Goal: Information Seeking & Learning: Understand process/instructions

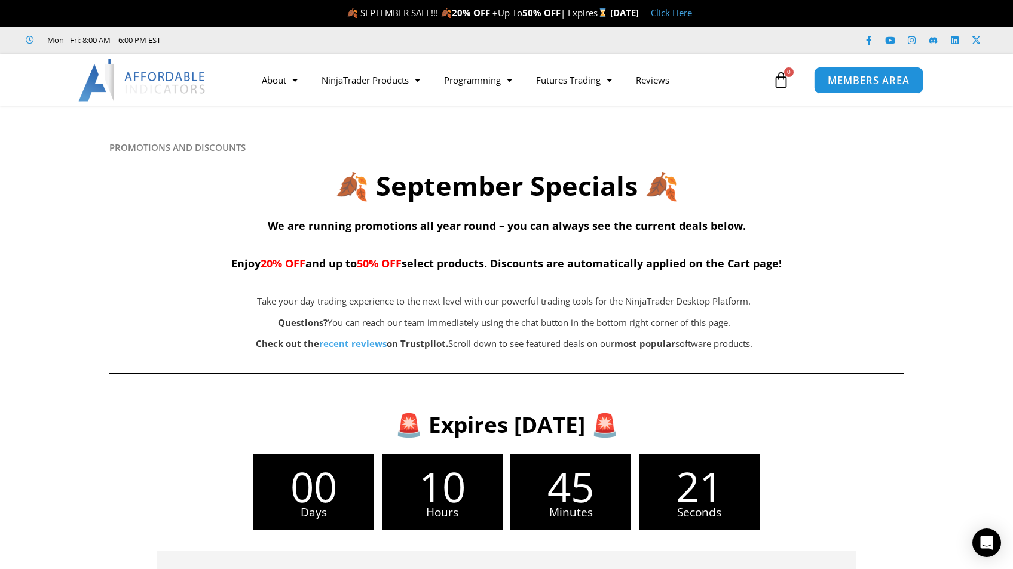
click at [835, 84] on span "MEMBERS AREA" at bounding box center [869, 80] width 82 height 10
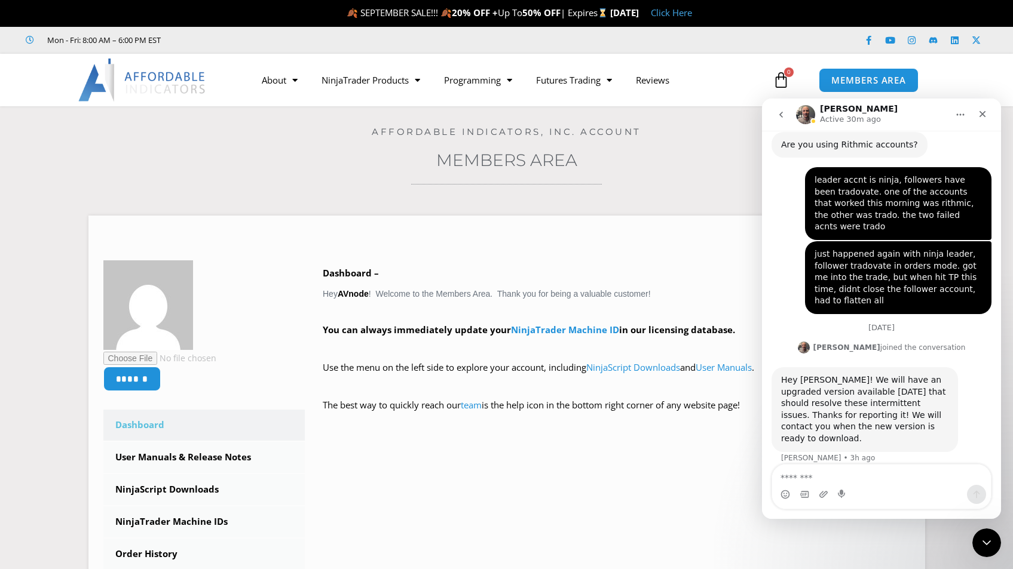
scroll to position [1582, 0]
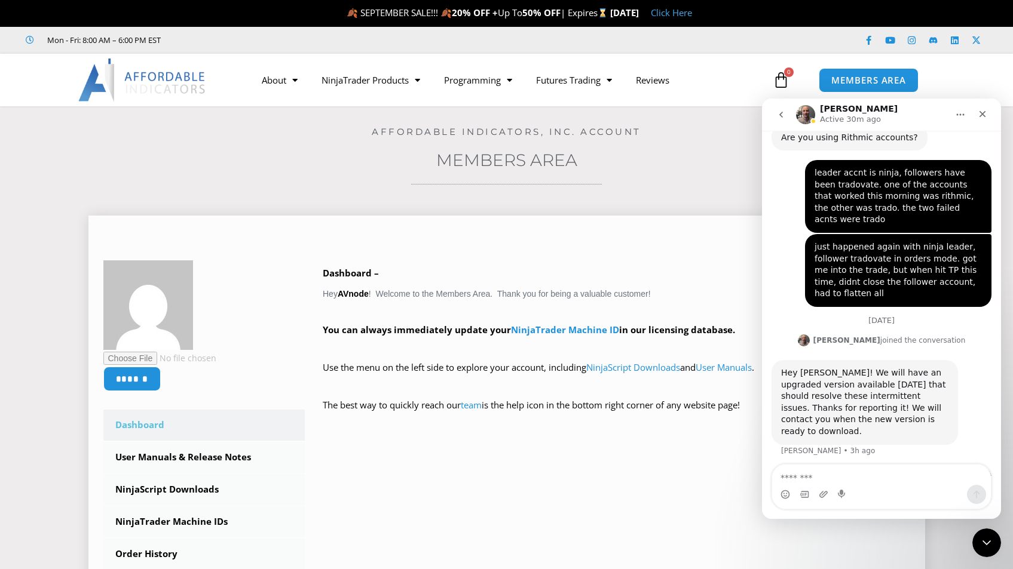
click at [553, 491] on div "****** Dashboard Subscriptions User Manuals & Release Notes NinjaScript Downloa…" at bounding box center [506, 480] width 807 height 438
click at [544, 443] on div "****** Dashboard Subscriptions User Manuals & Release Notes NinjaScript Downloa…" at bounding box center [506, 480] width 807 height 438
click at [986, 113] on icon "Close" at bounding box center [983, 114] width 10 height 10
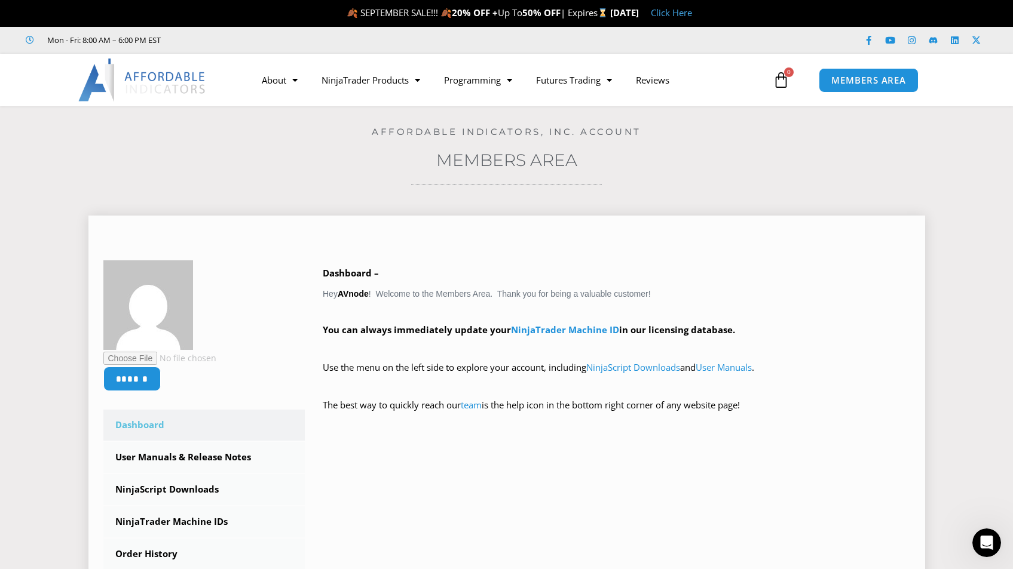
scroll to position [99, 0]
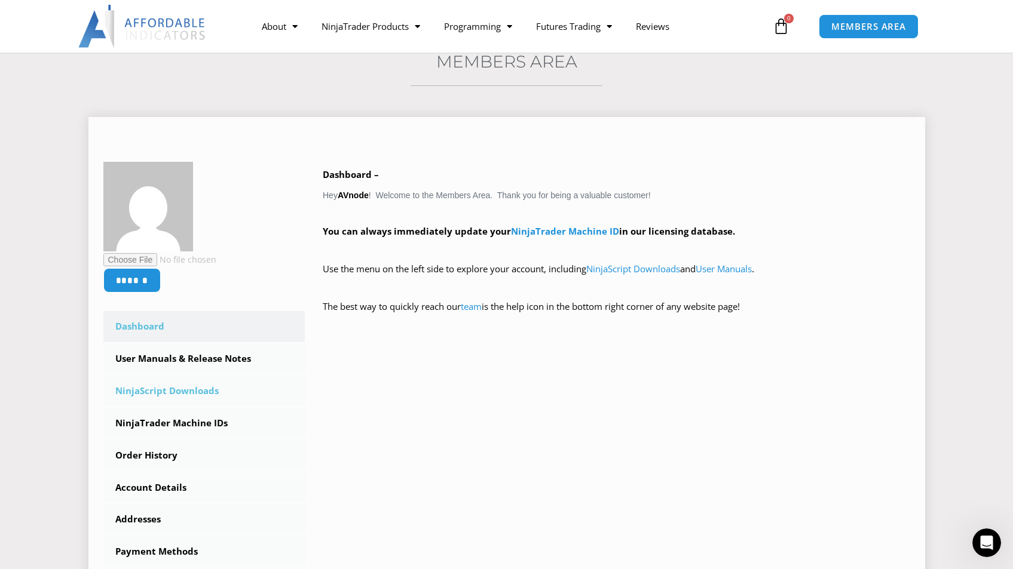
click at [204, 397] on link "NinjaScript Downloads" at bounding box center [204, 391] width 202 height 31
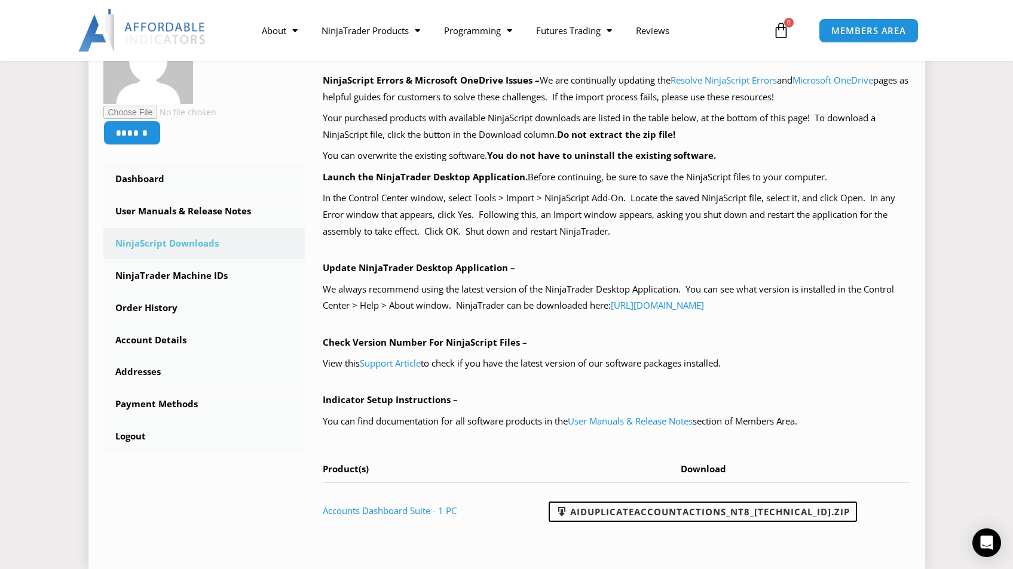
scroll to position [179, 0]
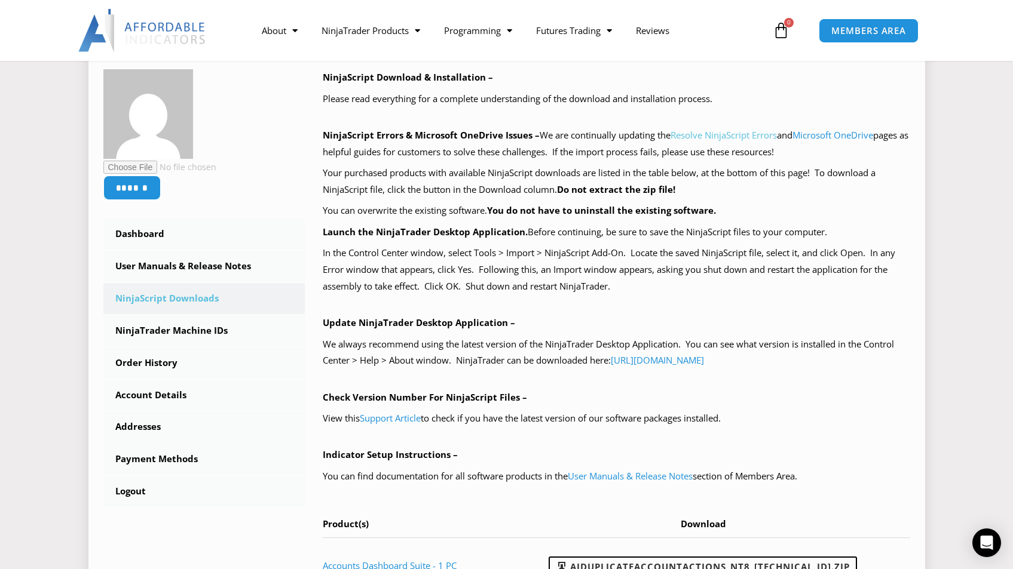
click at [751, 133] on link "Resolve NinjaScript Errors" at bounding box center [723, 135] width 106 height 12
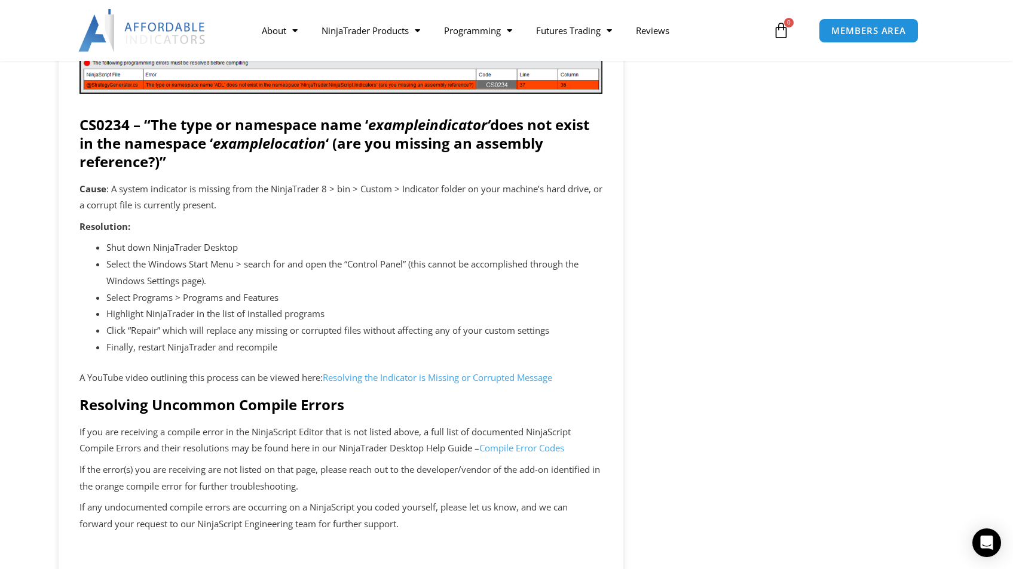
scroll to position [2468, 0]
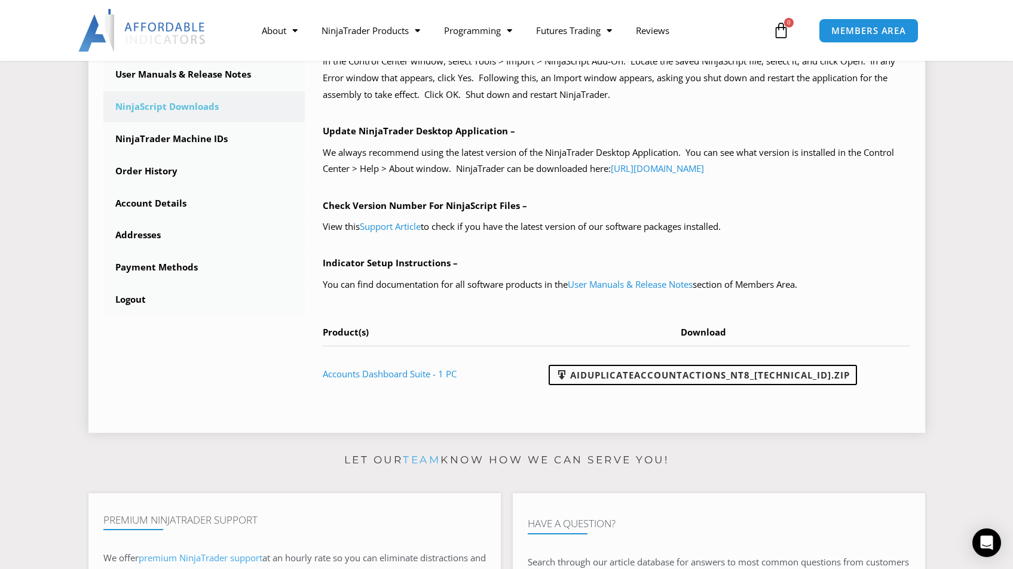
scroll to position [390, 0]
